Goal: Information Seeking & Learning: Find contact information

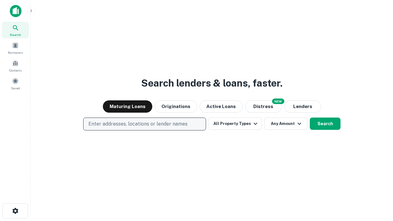
click at [144, 124] on p "Enter addresses, locations or lender names" at bounding box center [137, 123] width 99 height 7
type input "**********"
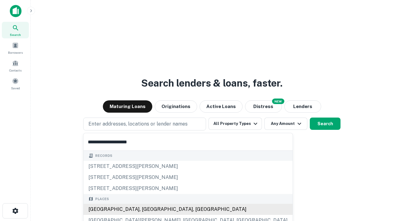
click at [147, 210] on div "[GEOGRAPHIC_DATA], [GEOGRAPHIC_DATA], [GEOGRAPHIC_DATA]" at bounding box center [188, 209] width 209 height 11
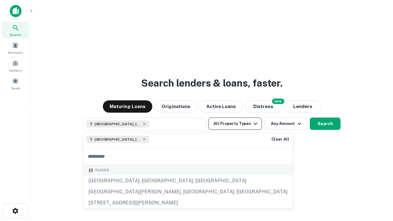
click at [235, 124] on button "All Property Types" at bounding box center [235, 124] width 53 height 12
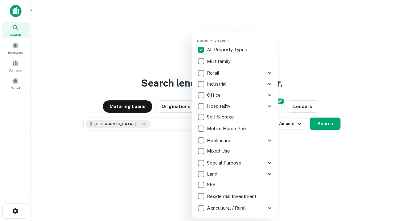
click at [240, 37] on button "button" at bounding box center [240, 37] width 86 height 0
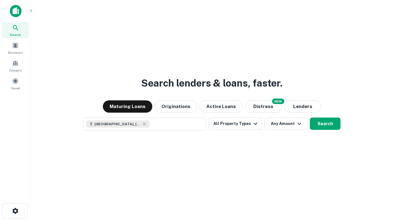
scroll to position [10, 0]
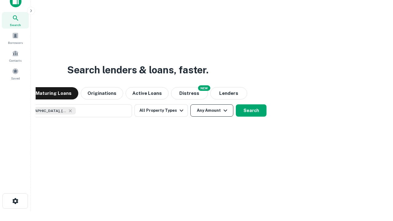
click at [190, 104] on button "Any Amount" at bounding box center [211, 110] width 43 height 12
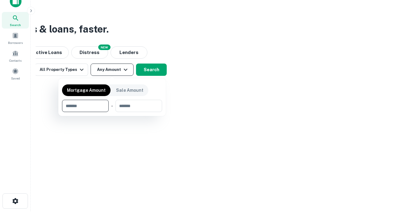
type input "*******"
click at [112, 112] on button "button" at bounding box center [112, 112] width 100 height 0
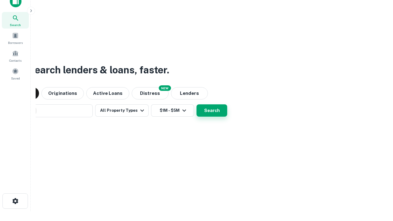
click at [197, 104] on button "Search" at bounding box center [212, 110] width 31 height 12
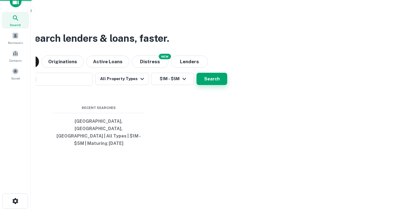
scroll to position [20, 174]
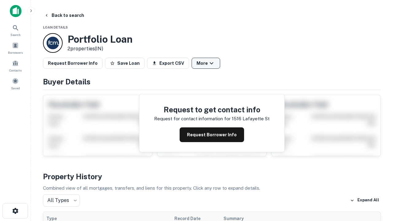
click at [206, 63] on button "More" at bounding box center [206, 63] width 29 height 11
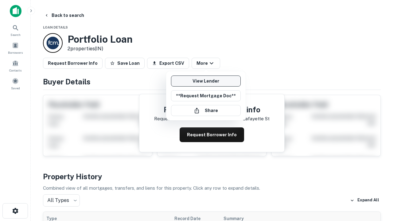
click at [206, 81] on link "View Lender" at bounding box center [206, 81] width 70 height 11
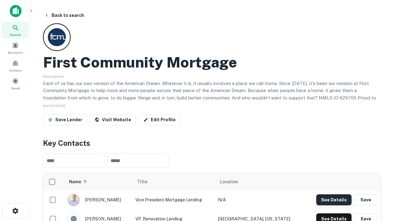
click at [334, 200] on button "See Details" at bounding box center [333, 199] width 35 height 11
click at [15, 211] on icon "button" at bounding box center [15, 210] width 7 height 7
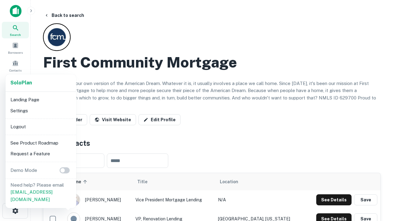
click at [41, 127] on li "Logout" at bounding box center [41, 126] width 66 height 11
